Goal: Transaction & Acquisition: Purchase product/service

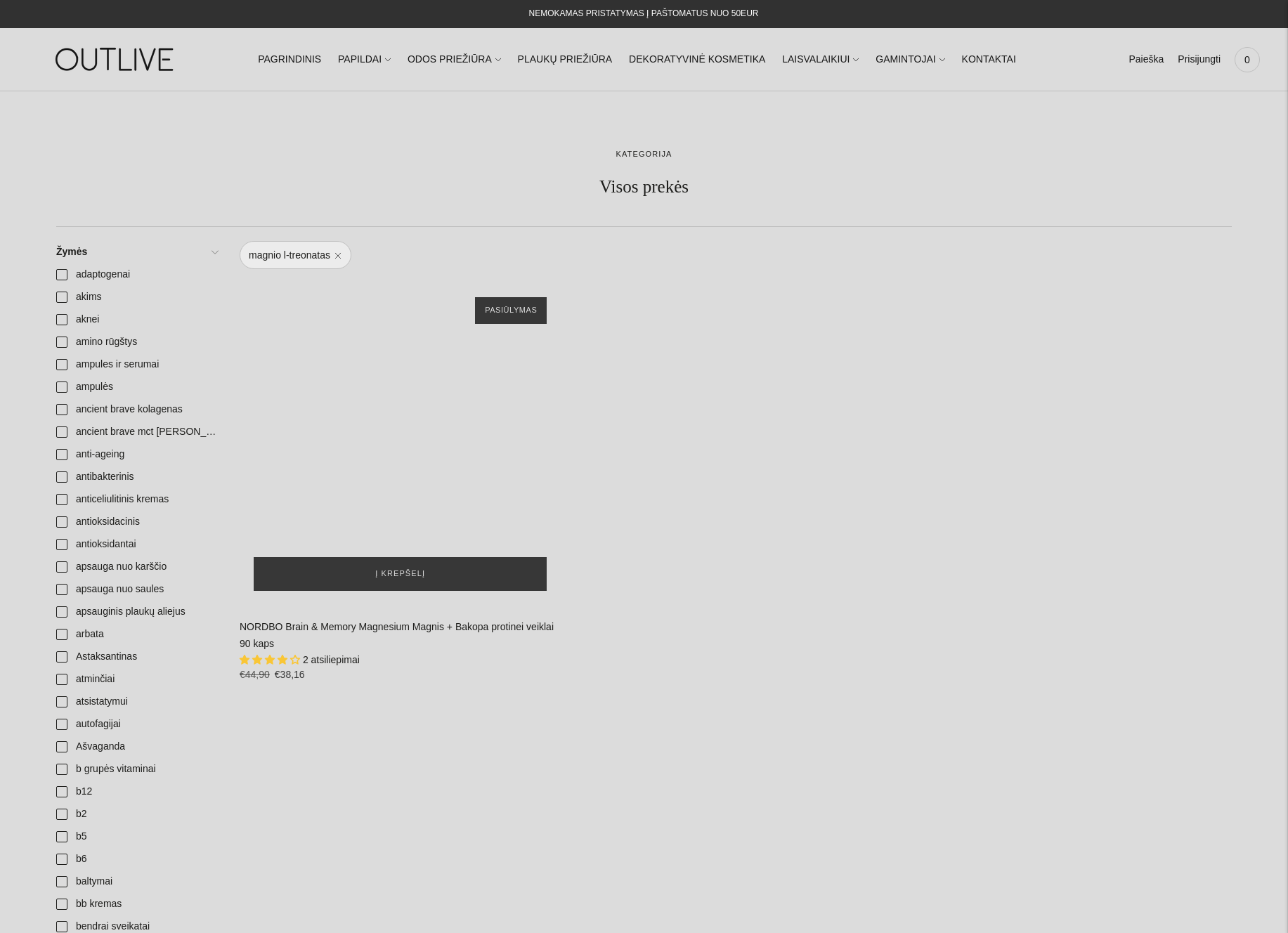
click at [402, 521] on div "NORDBO Brain & Memory Magnesium Magnis + Bakopa protinei veiklai 90 kaps\a" at bounding box center [400, 444] width 321 height 321
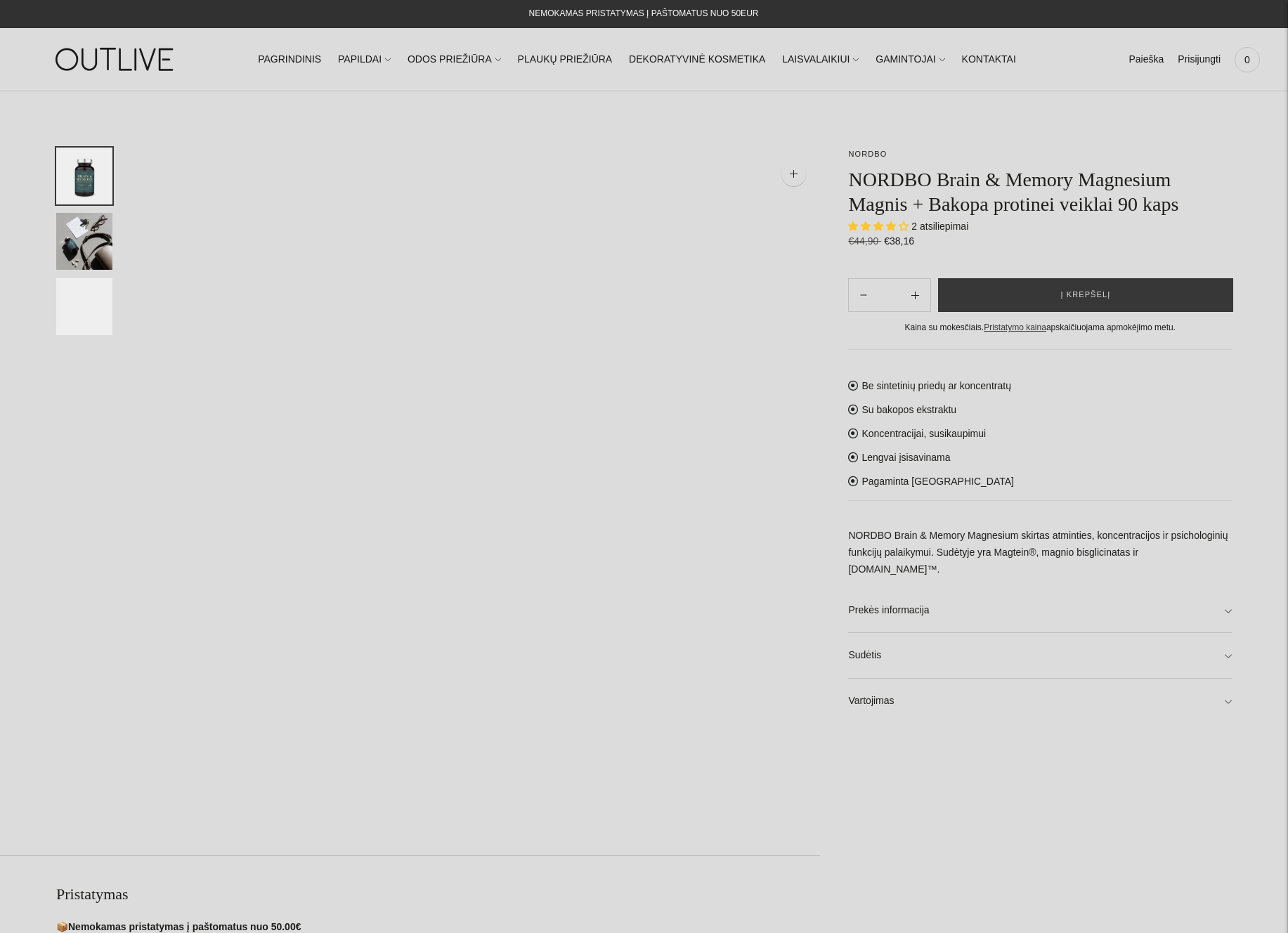
select select "**********"
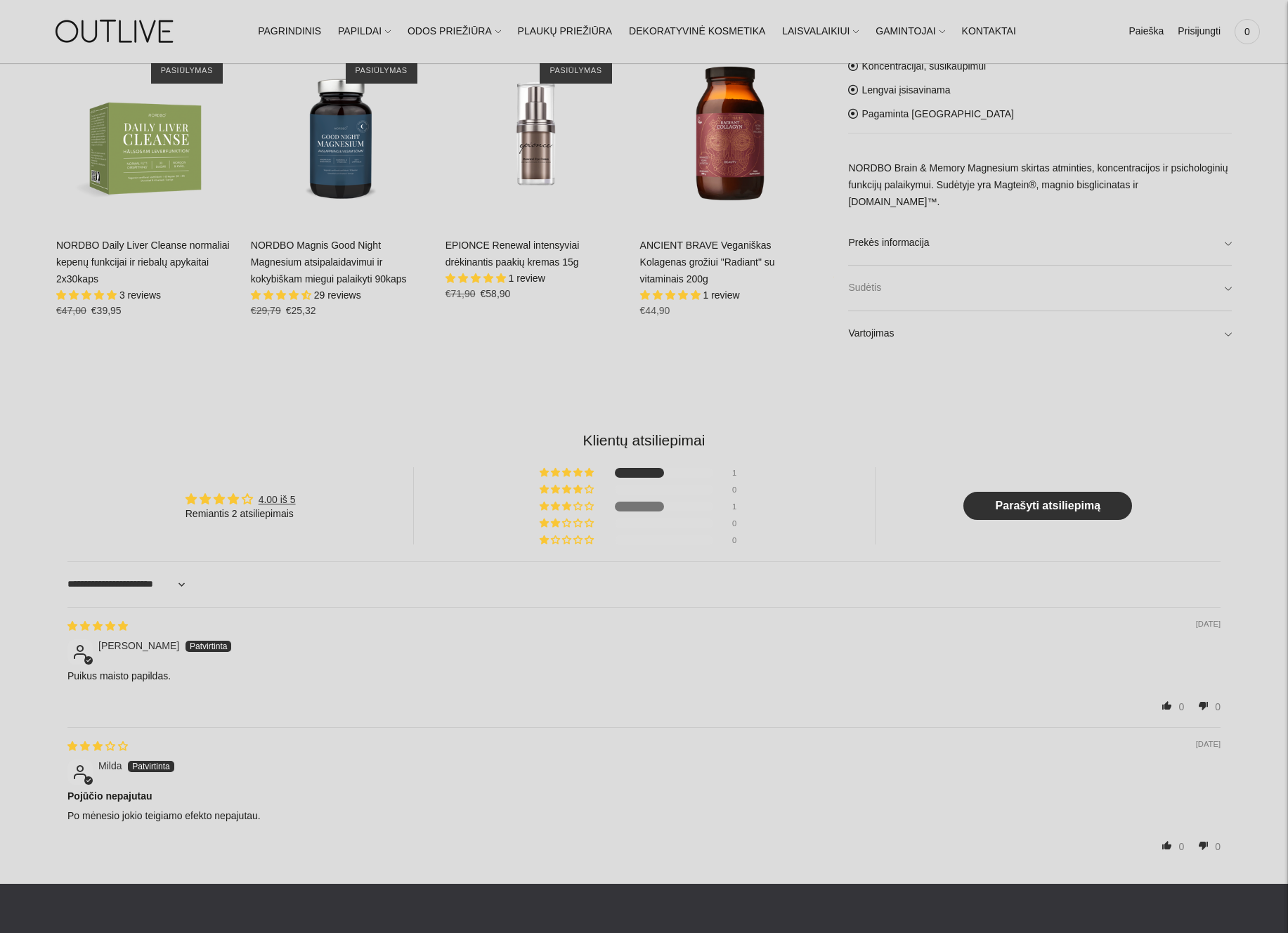
scroll to position [524, 0]
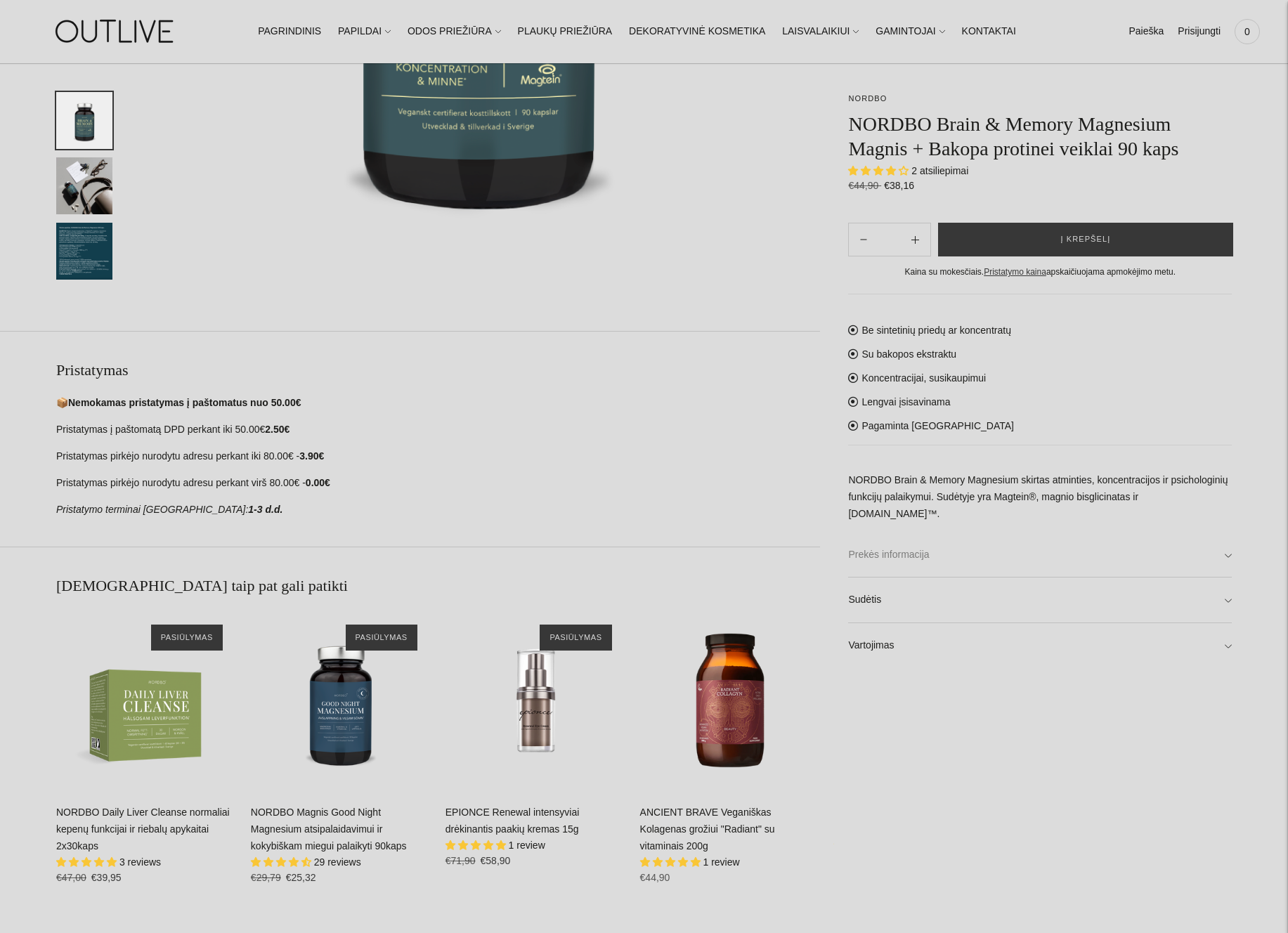
click at [879, 532] on link "Prekės informacija" at bounding box center [1040, 554] width 384 height 45
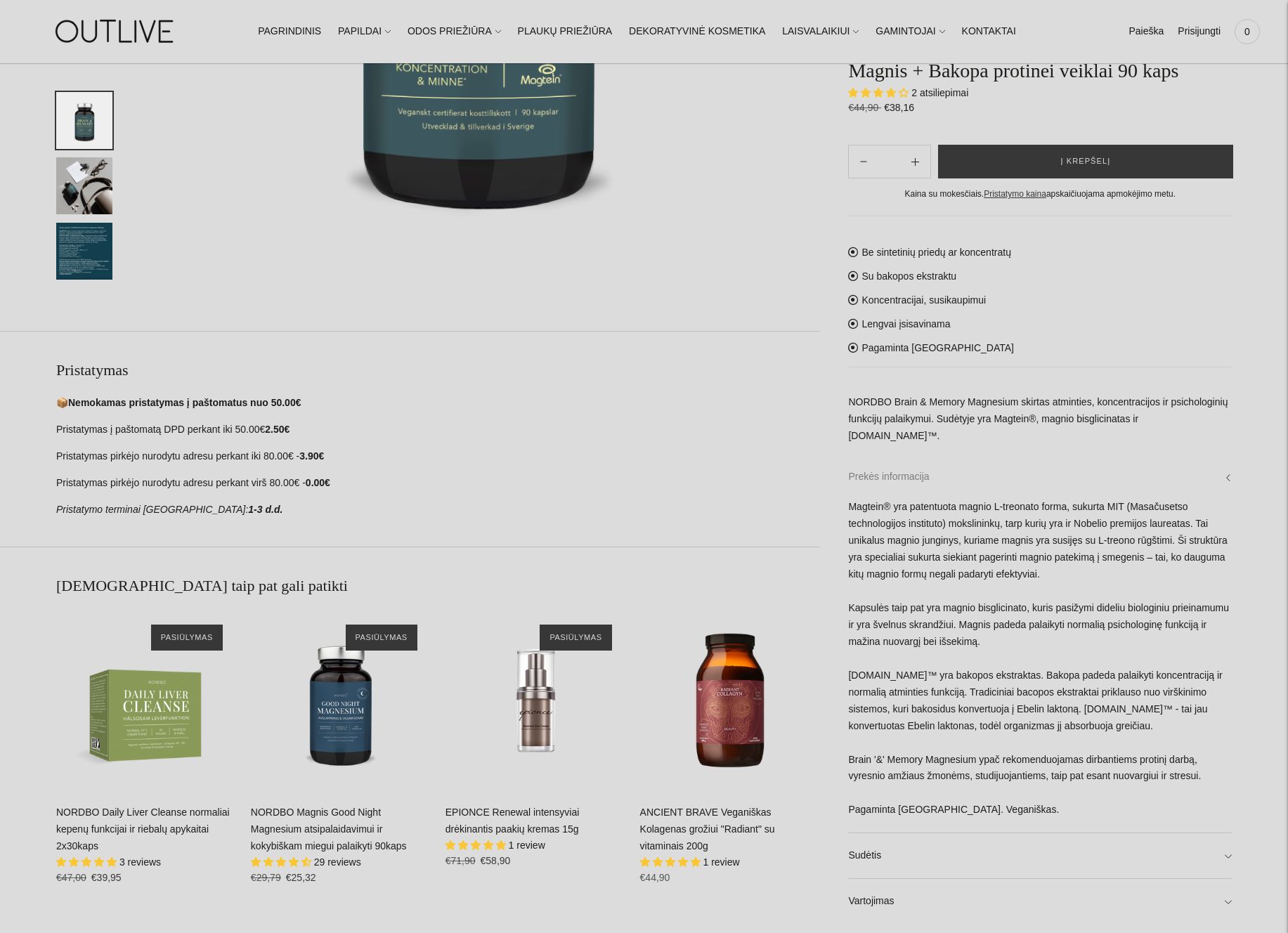
click at [883, 480] on link "Prekės informacija" at bounding box center [1040, 476] width 384 height 45
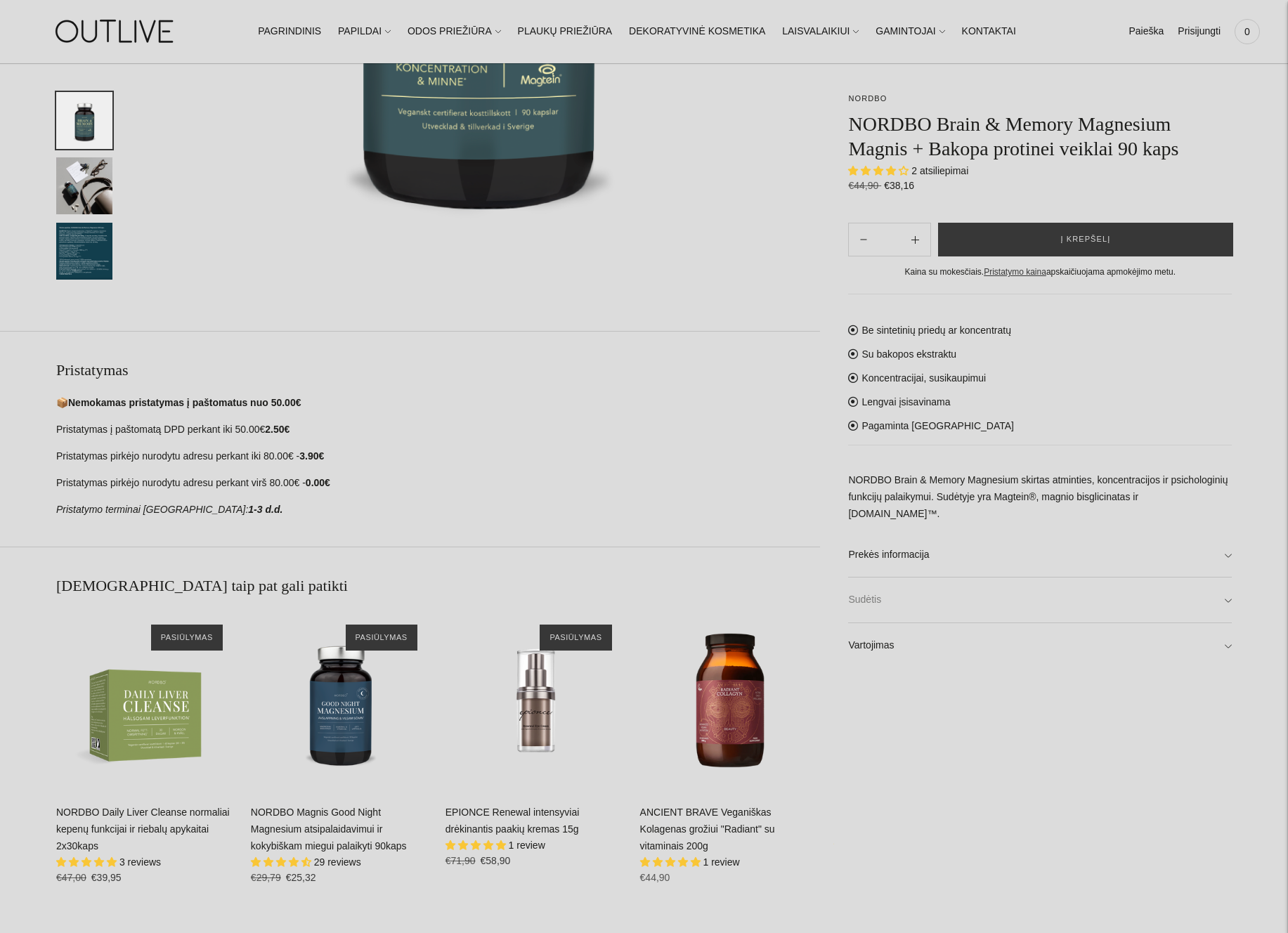
click at [897, 578] on link "Sudėtis" at bounding box center [1040, 600] width 384 height 45
click at [900, 589] on link "Sudėtis" at bounding box center [1040, 600] width 384 height 45
click at [906, 623] on link "Vartojimas" at bounding box center [1040, 645] width 384 height 45
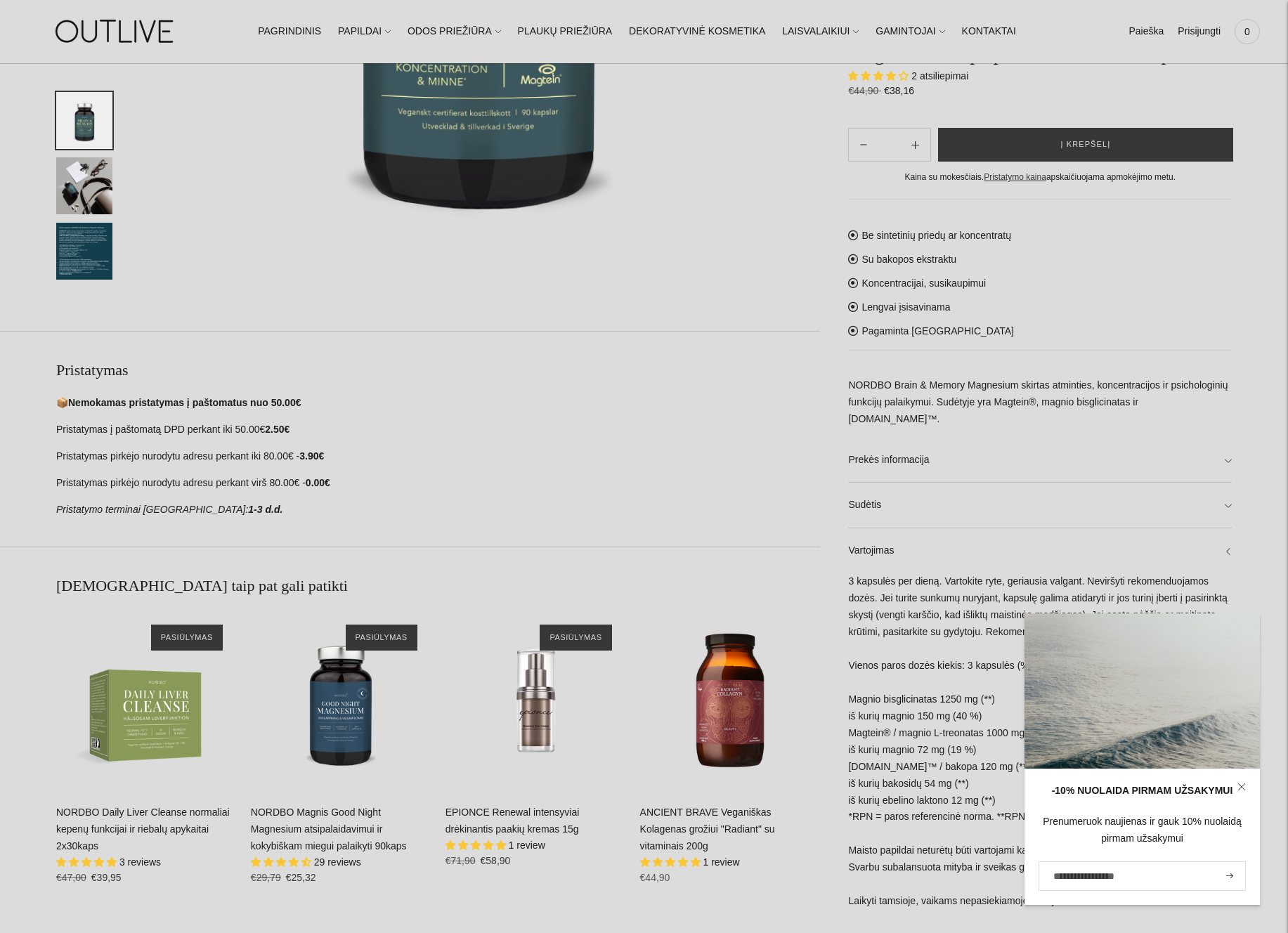
scroll to position [0, 0]
